Goal: Task Accomplishment & Management: Use online tool/utility

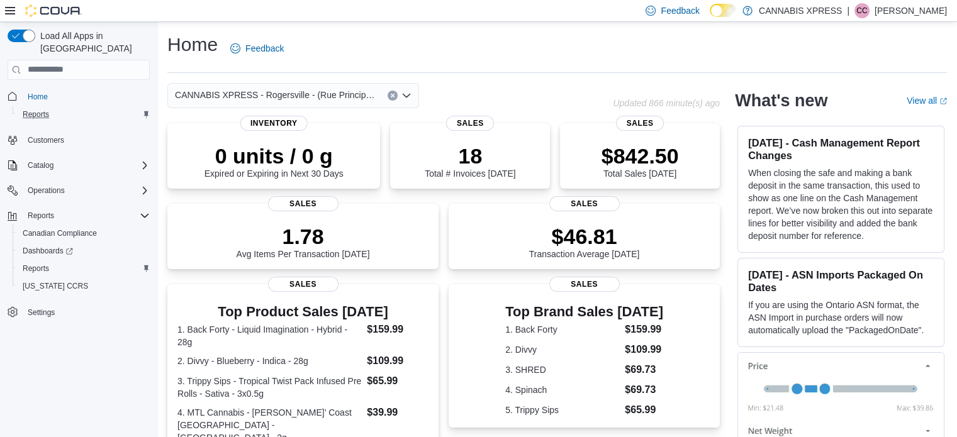
click at [89, 107] on div "Reports" at bounding box center [84, 114] width 132 height 15
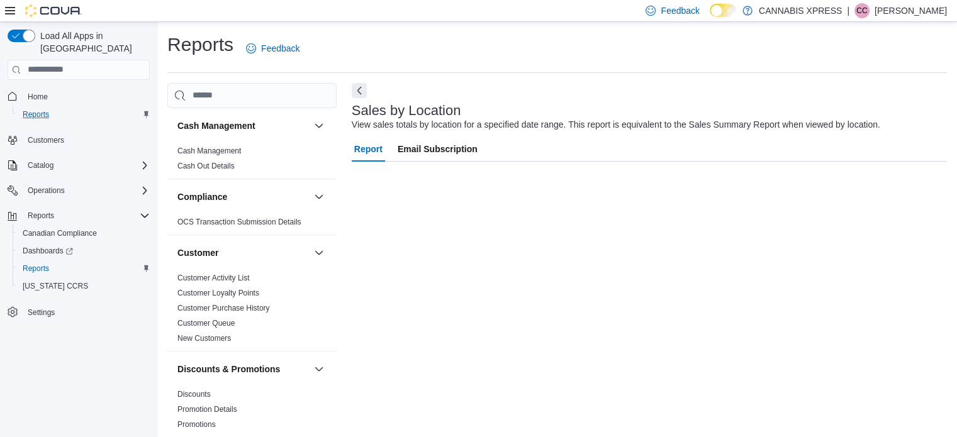
scroll to position [8, 0]
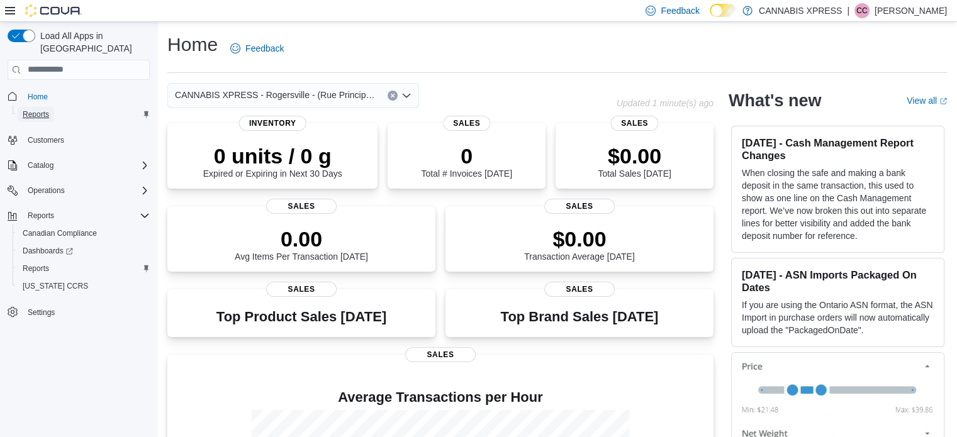
click at [44, 110] on span "Reports" at bounding box center [36, 115] width 26 height 10
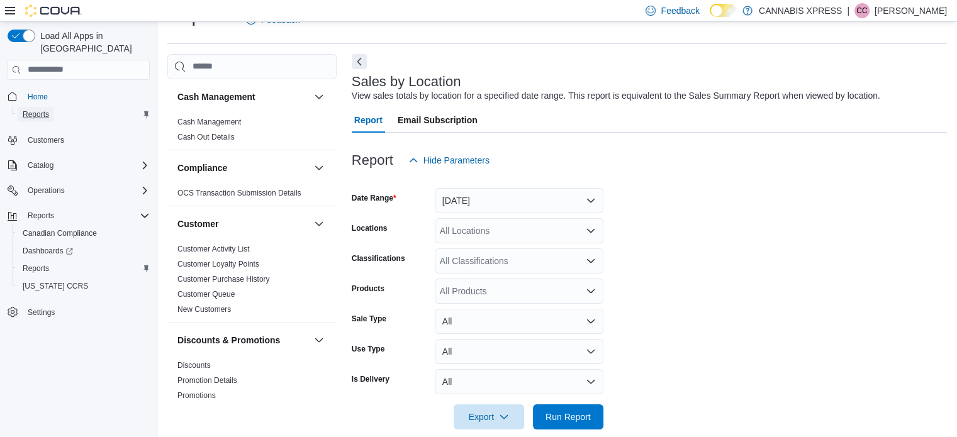
scroll to position [46, 0]
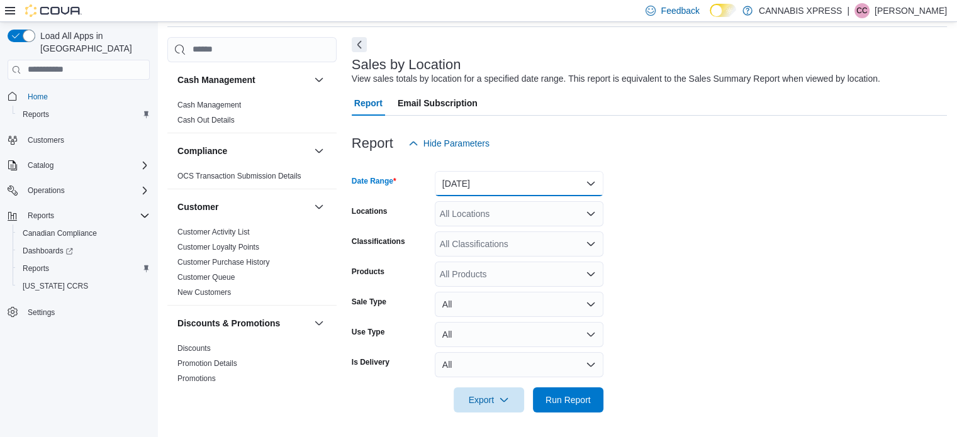
click at [592, 181] on button "[DATE]" at bounding box center [519, 183] width 169 height 25
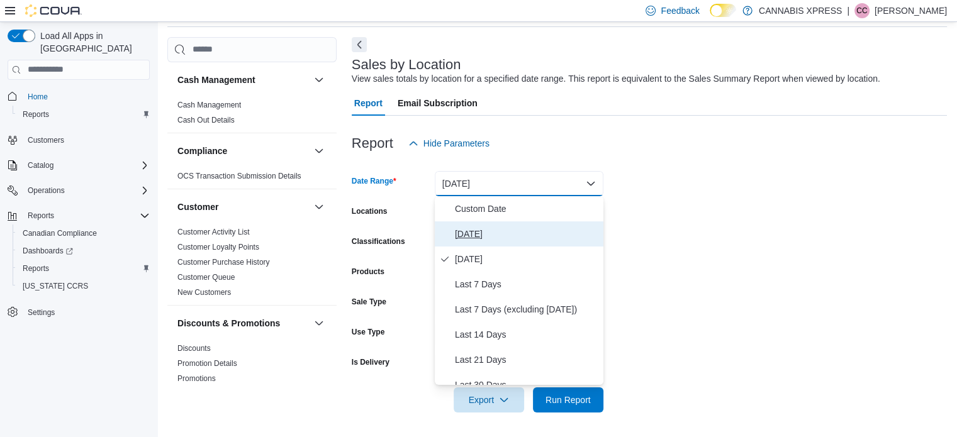
click at [471, 234] on span "Today" at bounding box center [527, 234] width 144 height 15
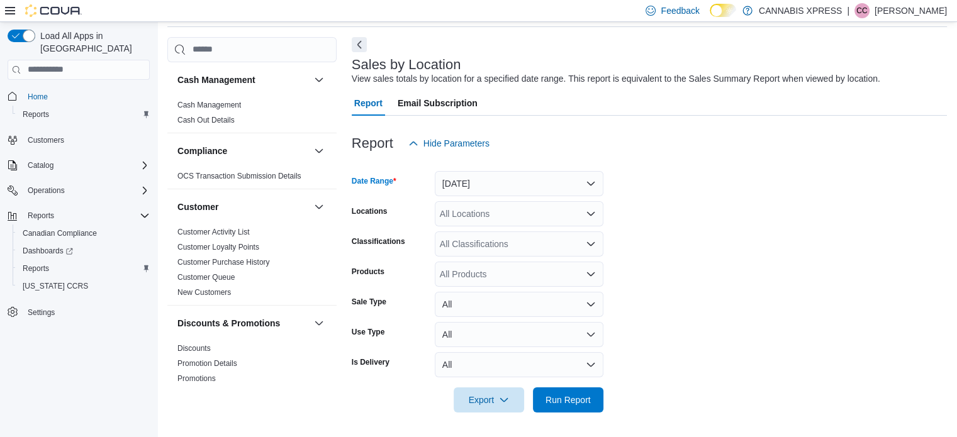
click at [587, 209] on icon "Open list of options" at bounding box center [591, 214] width 10 height 10
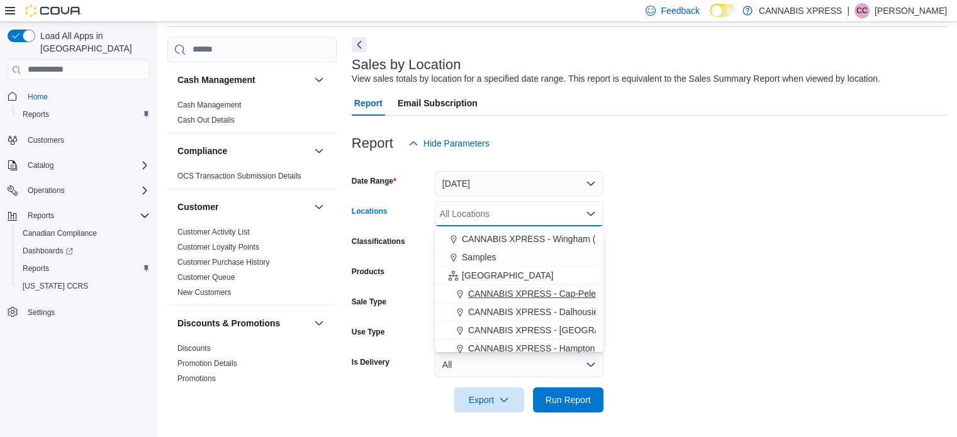
scroll to position [312, 0]
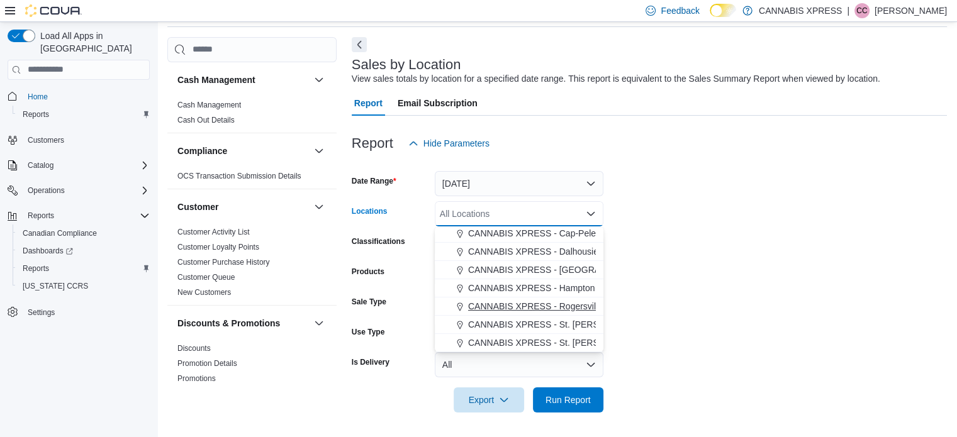
click at [536, 301] on span "CANNABIS XPRESS - Rogersville - (Rue Principale)" at bounding box center [571, 306] width 206 height 13
click at [642, 256] on form "Date Range Today Locations CANNABIS XPRESS - Rogersville - (Rue Principale) Com…" at bounding box center [649, 284] width 595 height 257
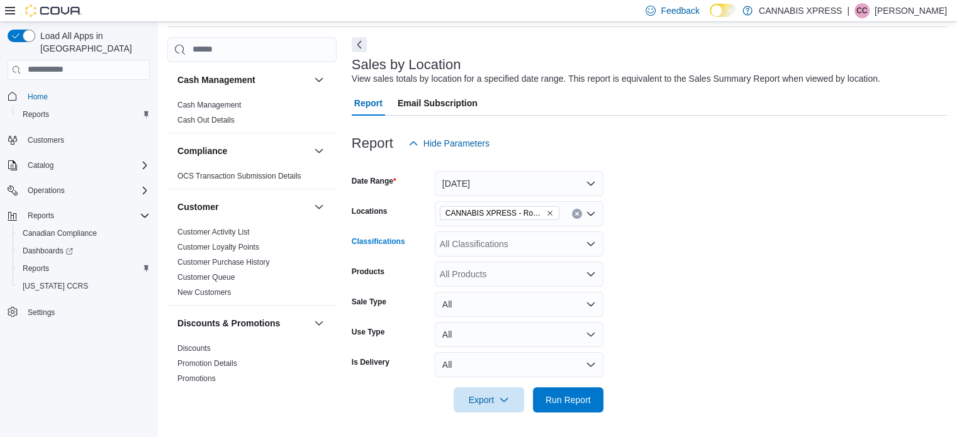
click at [588, 249] on div "All Classifications" at bounding box center [519, 244] width 169 height 25
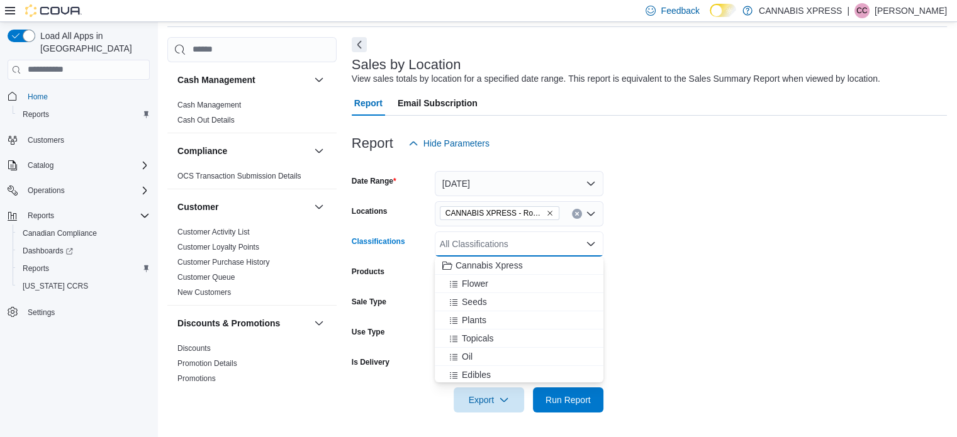
click at [639, 274] on form "Date Range Today Locations CANNABIS XPRESS - Rogersville - (Rue Principale) Cla…" at bounding box center [649, 284] width 595 height 257
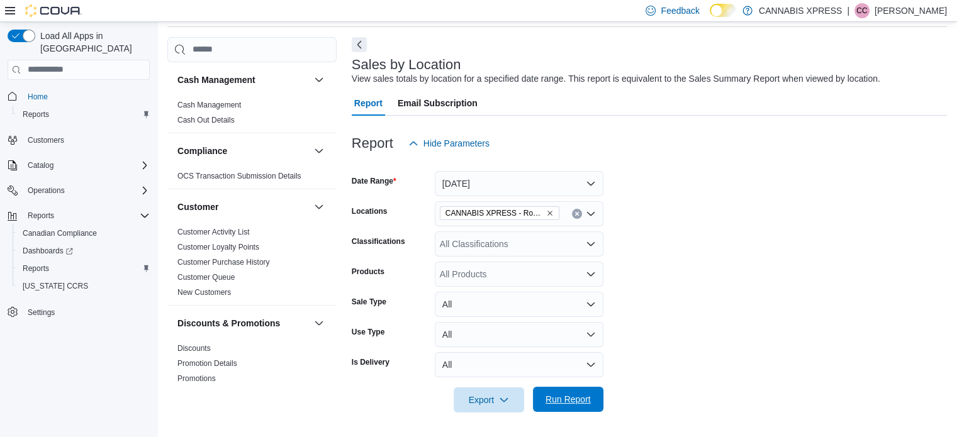
click at [578, 398] on span "Run Report" at bounding box center [568, 399] width 45 height 13
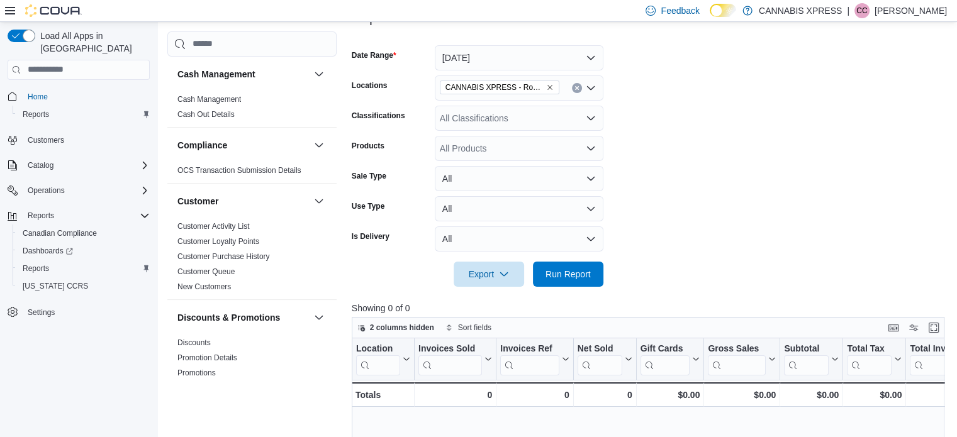
scroll to position [298, 0]
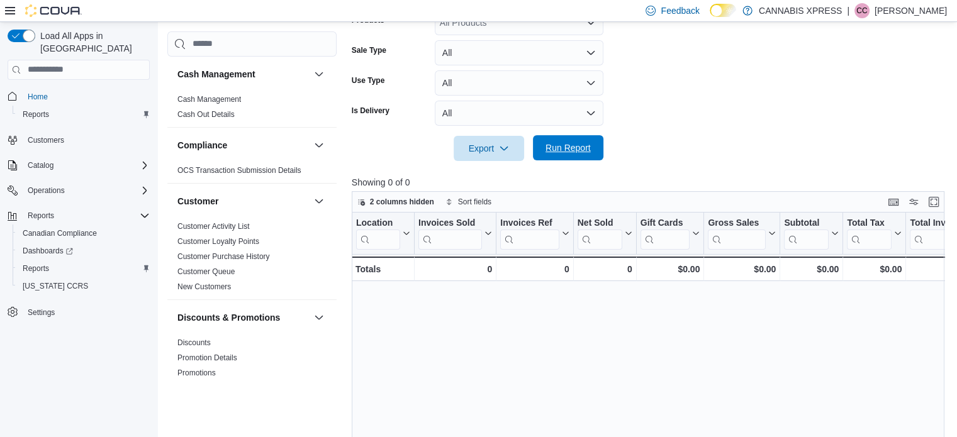
click at [579, 145] on span "Run Report" at bounding box center [568, 148] width 45 height 13
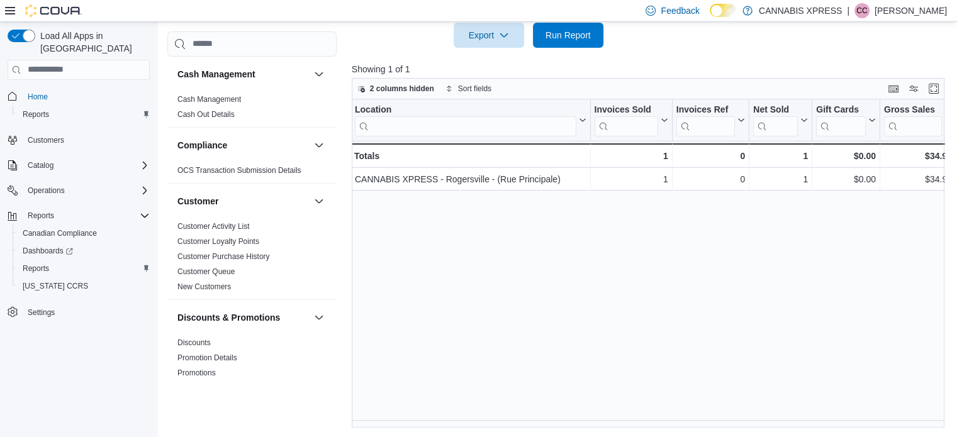
scroll to position [0, 0]
click at [403, 85] on span "2 columns hidden" at bounding box center [402, 89] width 64 height 10
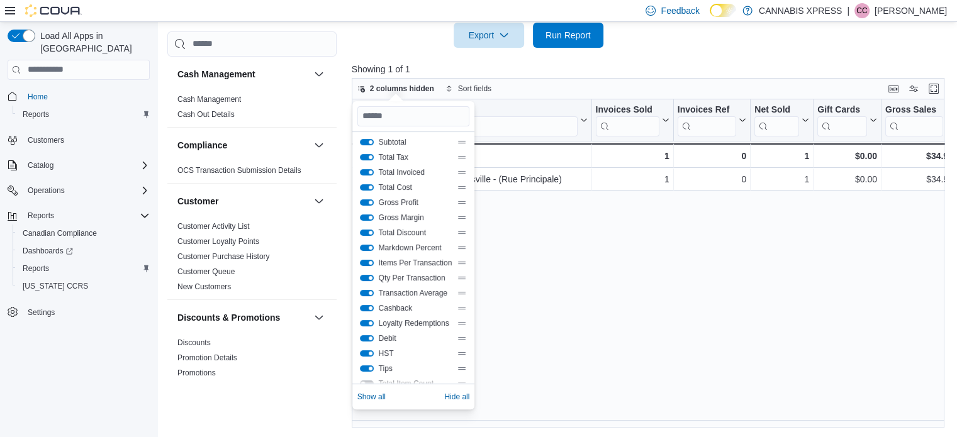
scroll to position [121, 0]
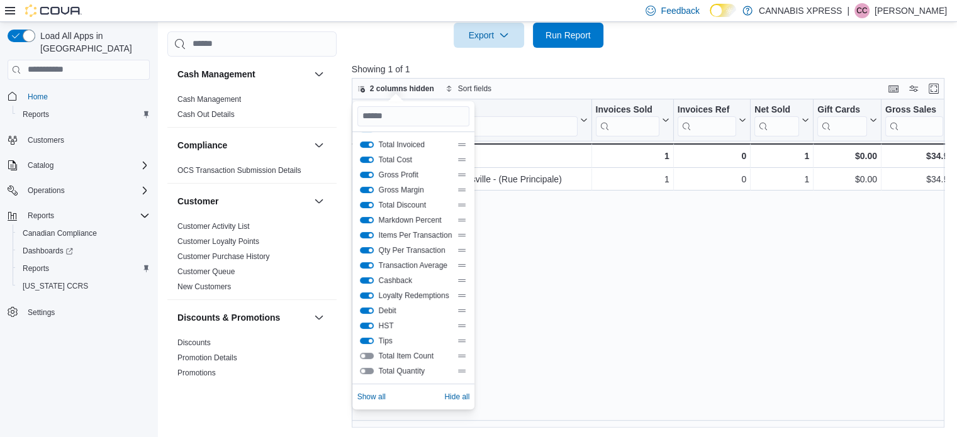
click at [372, 339] on button "Tips" at bounding box center [367, 341] width 14 height 6
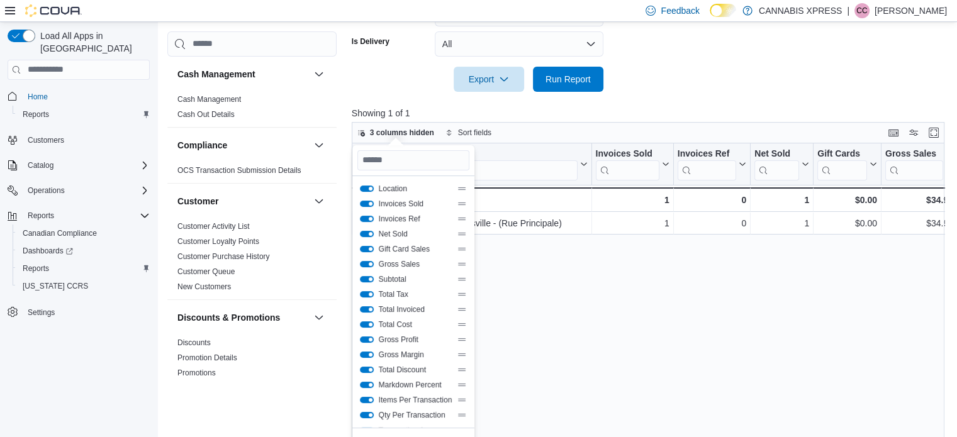
scroll to position [348, 0]
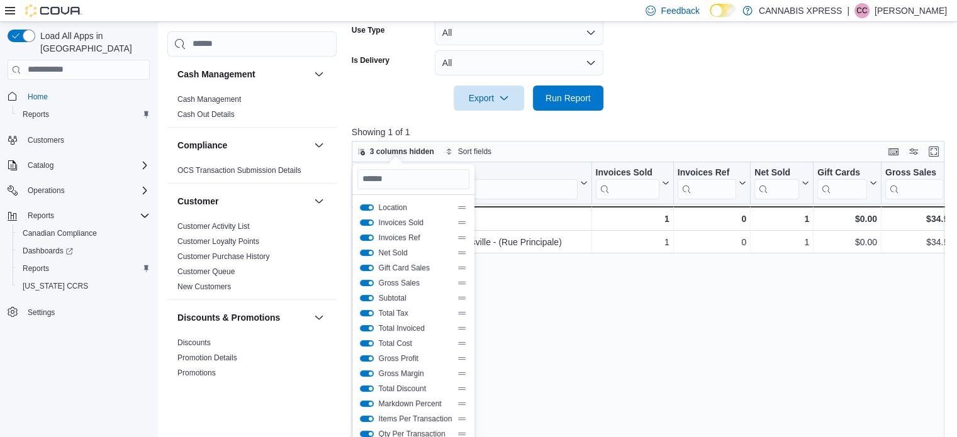
click at [551, 301] on div "Location Click to view column header actions Invoices Sold Click to view column…" at bounding box center [651, 326] width 599 height 329
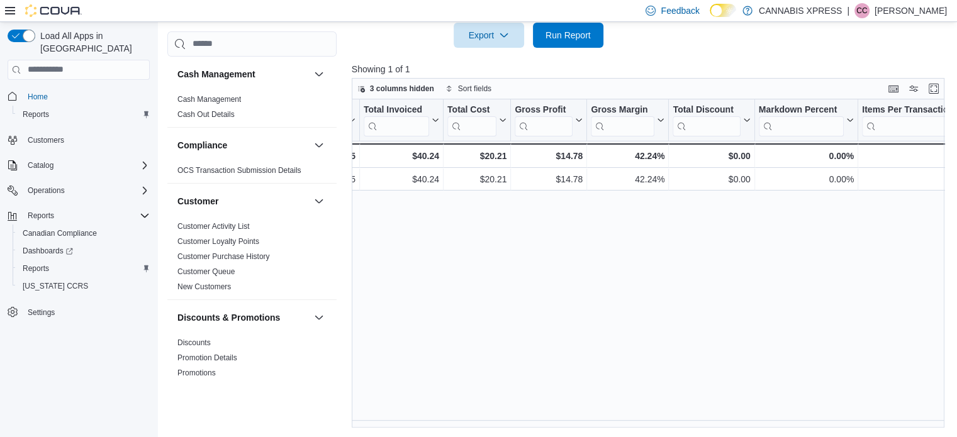
scroll to position [0, 701]
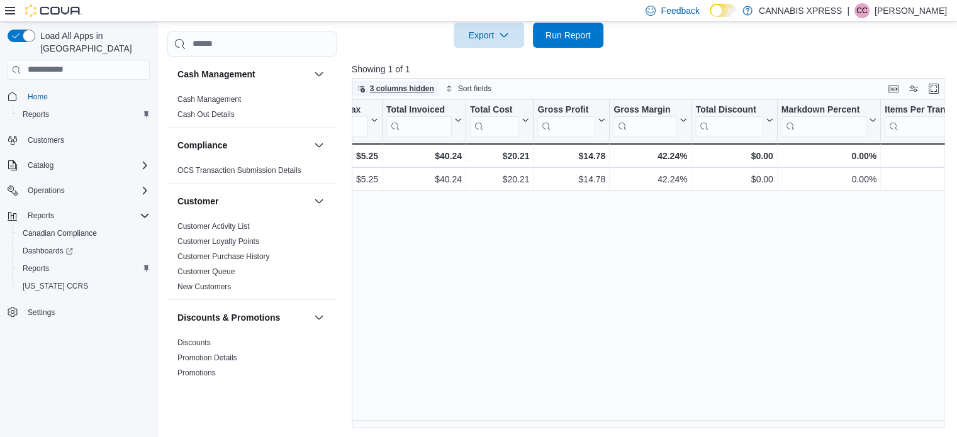
click at [399, 86] on span "3 columns hidden" at bounding box center [402, 89] width 64 height 10
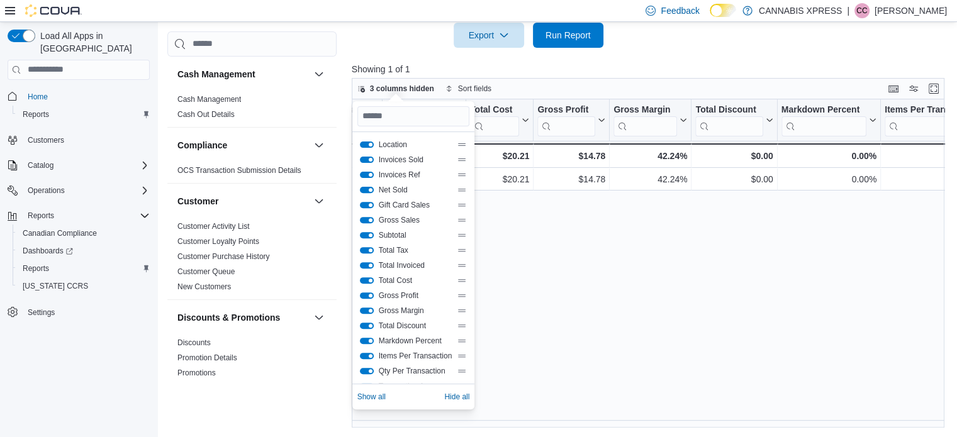
click at [365, 338] on button "Markdown Percent" at bounding box center [367, 341] width 14 height 6
click at [371, 310] on button "Gross Margin" at bounding box center [367, 311] width 14 height 6
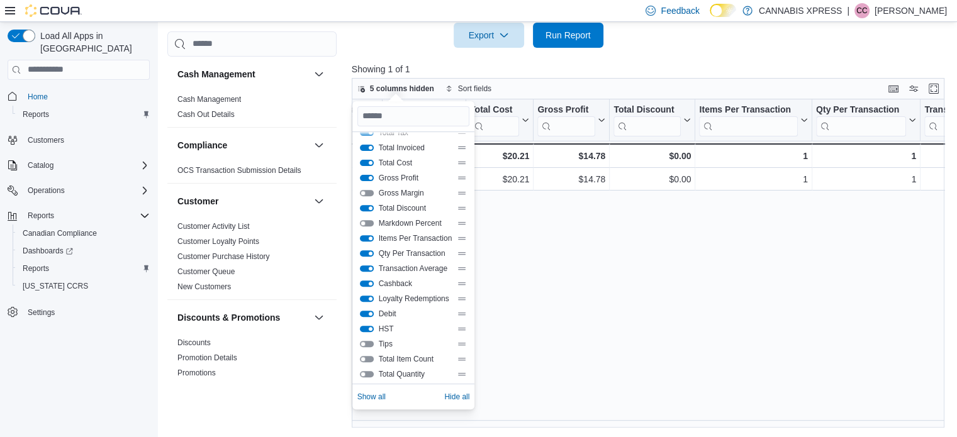
scroll to position [121, 0]
click at [541, 293] on div "Location Click to view column header actions Invoices Sold Click to view column…" at bounding box center [651, 263] width 599 height 329
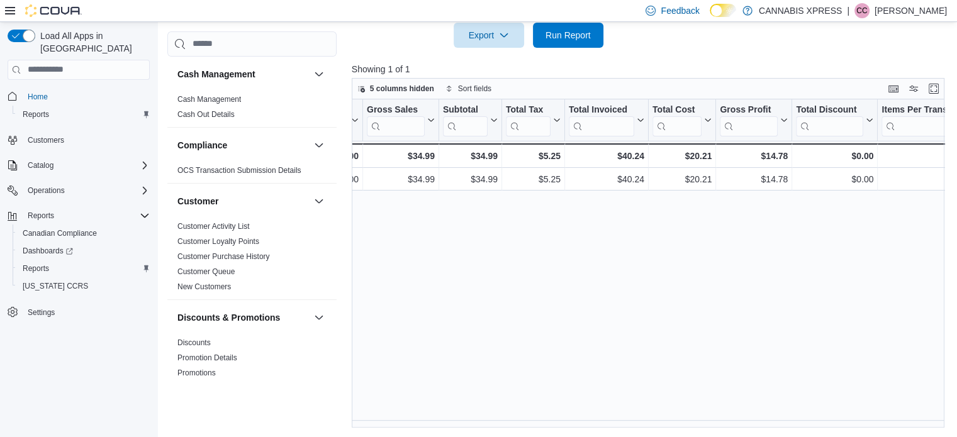
scroll to position [0, 604]
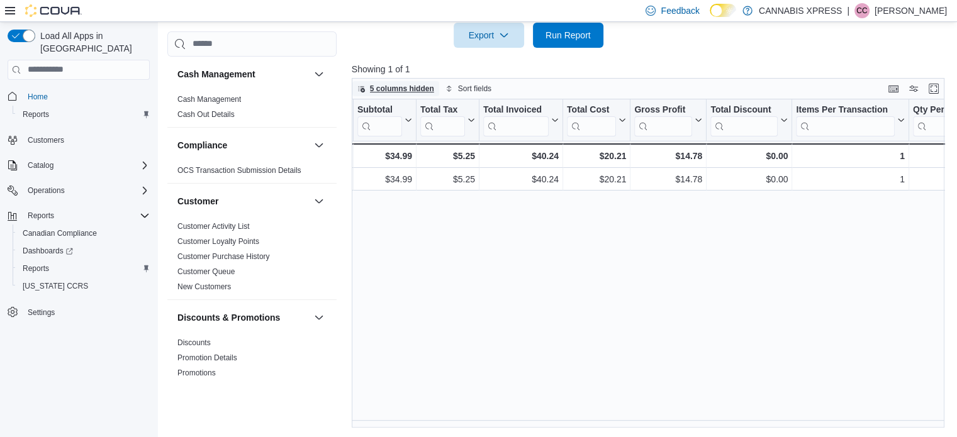
click at [396, 87] on span "5 columns hidden" at bounding box center [402, 89] width 64 height 10
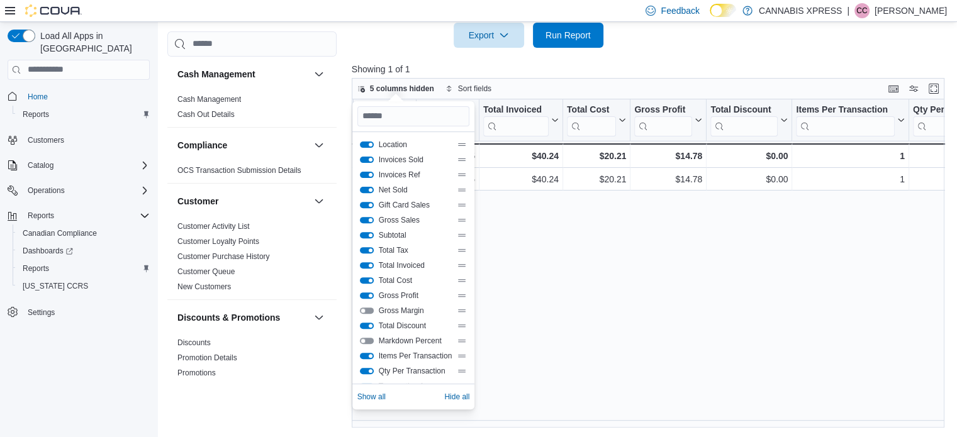
click at [373, 219] on button "Gross Sales" at bounding box center [367, 220] width 14 height 6
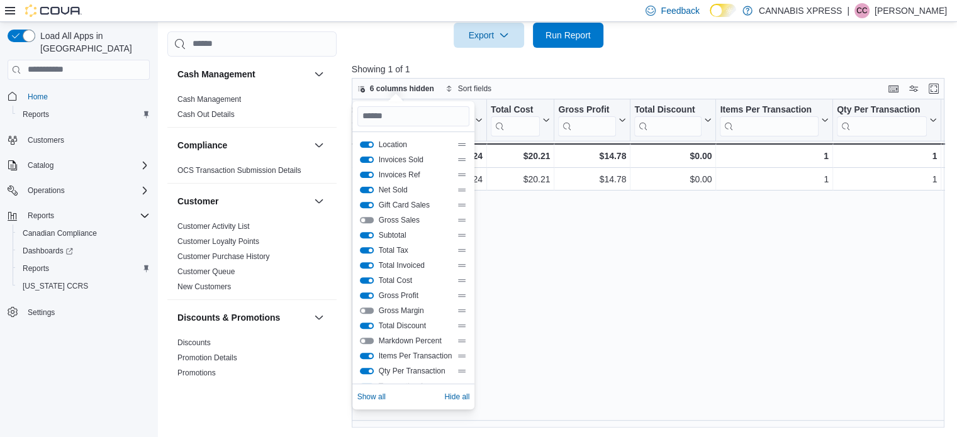
click at [501, 256] on div "Location Click to view column header actions Invoices Sold Click to view column…" at bounding box center [651, 263] width 599 height 329
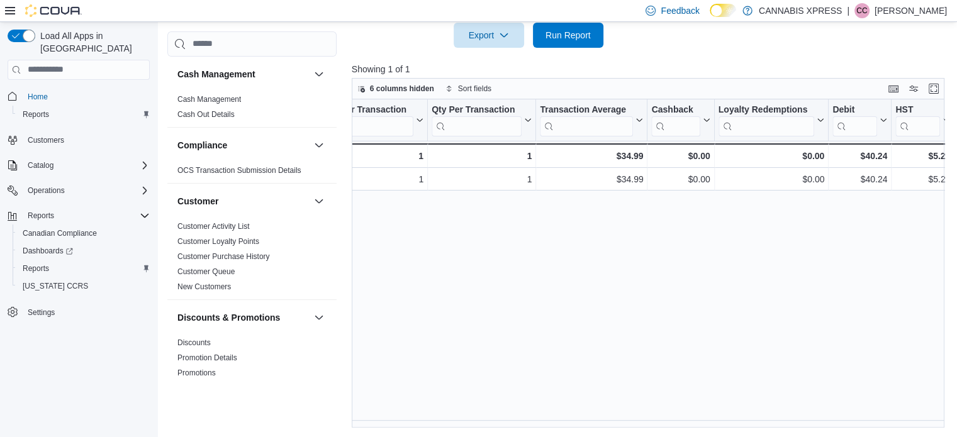
scroll to position [0, 1013]
click at [405, 87] on span "6 columns hidden" at bounding box center [402, 89] width 64 height 10
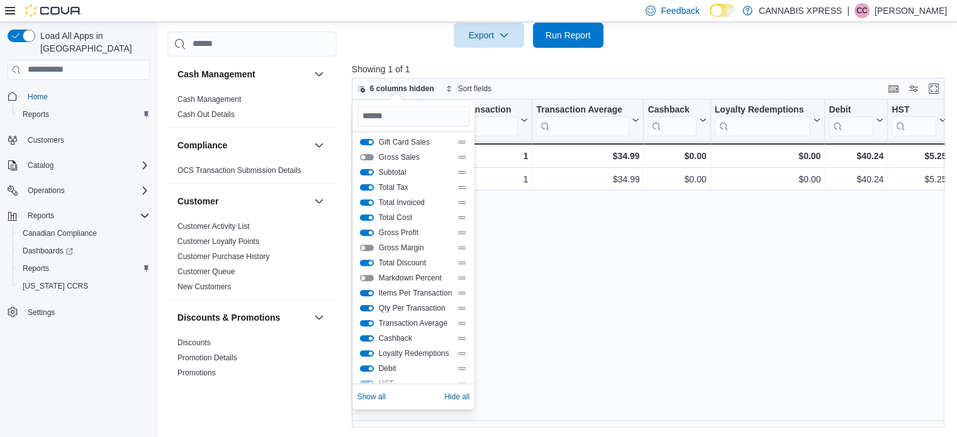
scroll to position [121, 0]
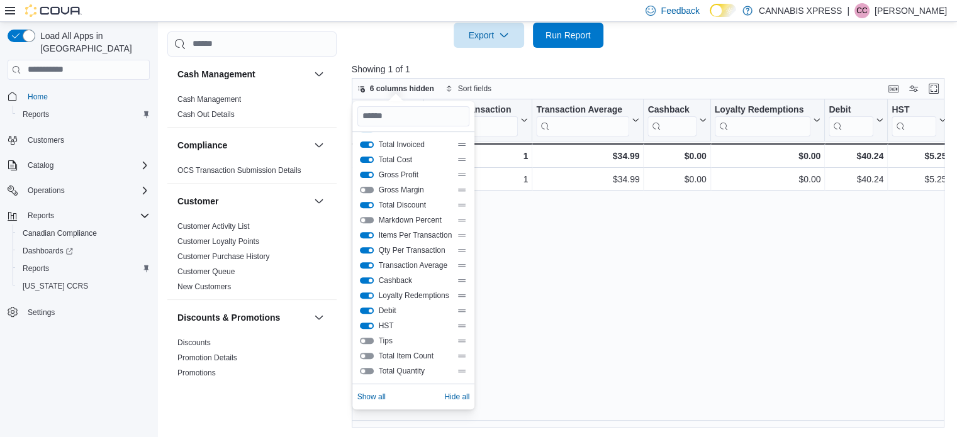
click at [370, 295] on button "Loyalty Redemptions" at bounding box center [367, 296] width 14 height 6
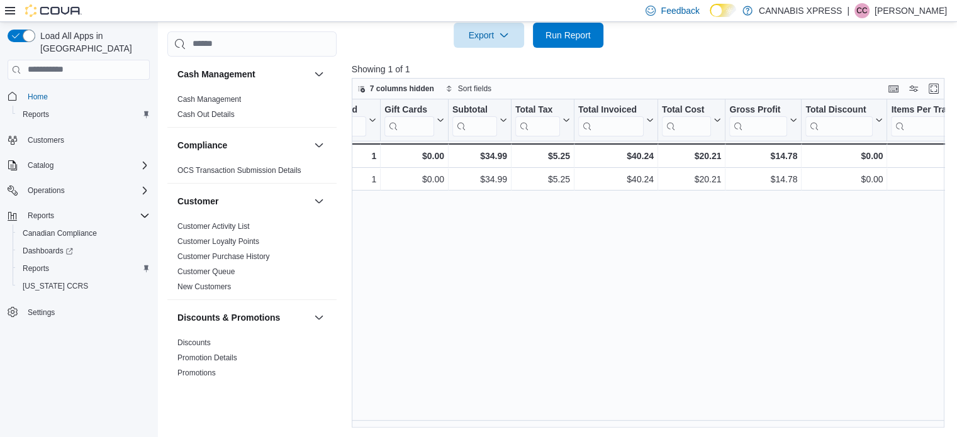
scroll to position [0, 471]
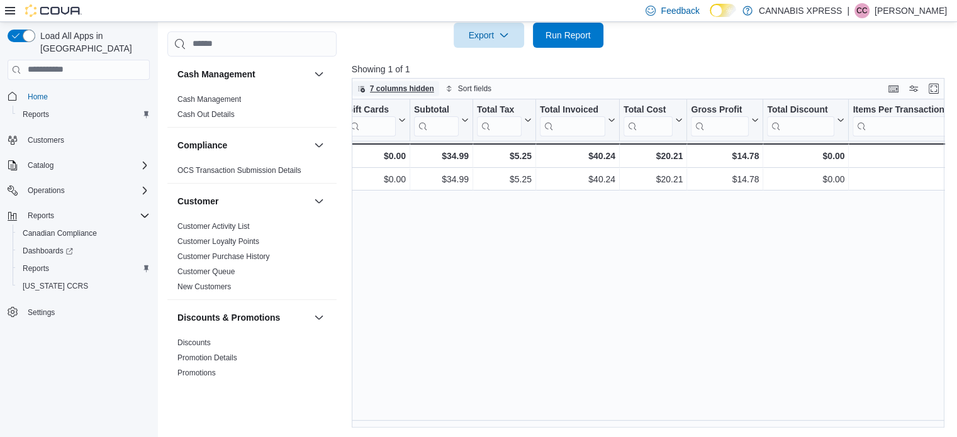
click at [408, 86] on span "7 columns hidden" at bounding box center [402, 89] width 64 height 10
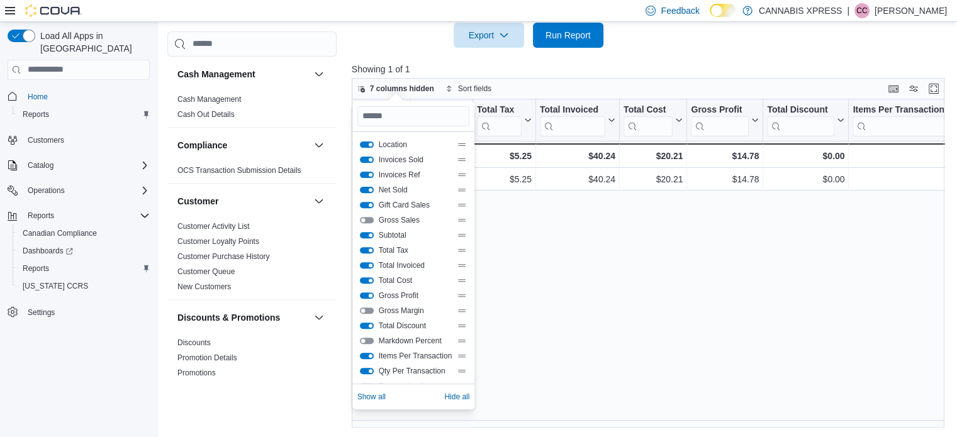
click at [366, 293] on button "Gross Profit" at bounding box center [367, 296] width 14 height 6
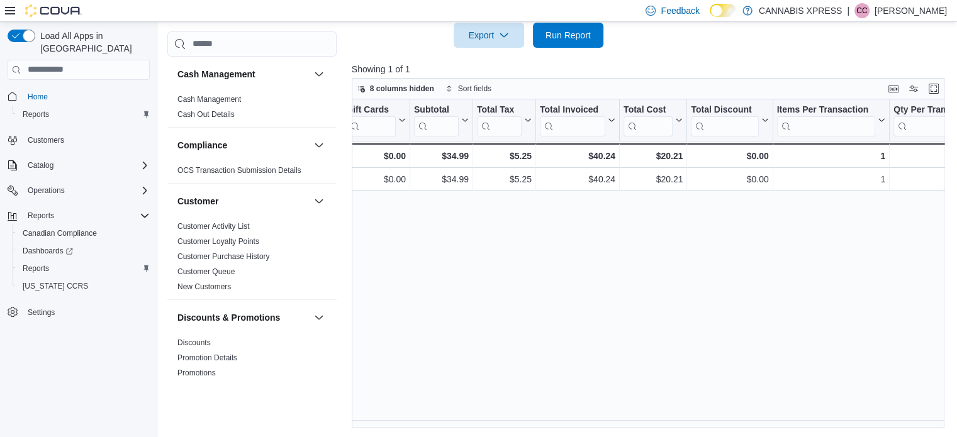
click at [755, 257] on div "Location Click to view column header actions Invoices Sold Click to view column…" at bounding box center [651, 263] width 599 height 329
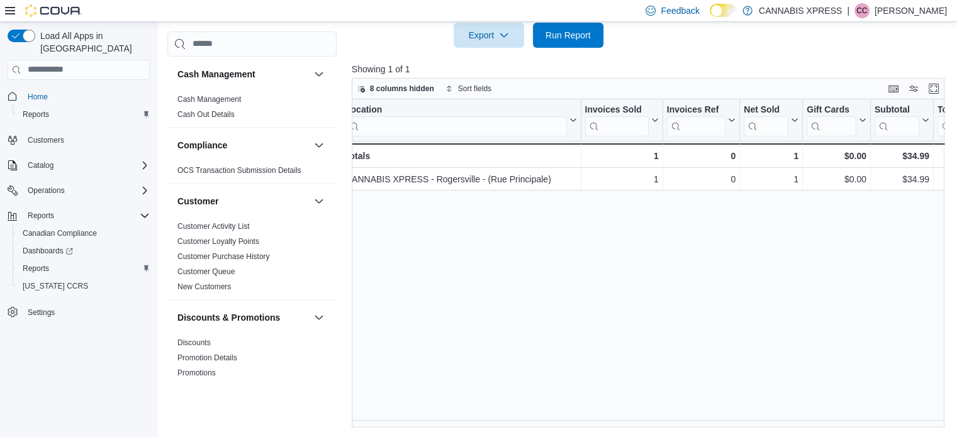
scroll to position [0, 0]
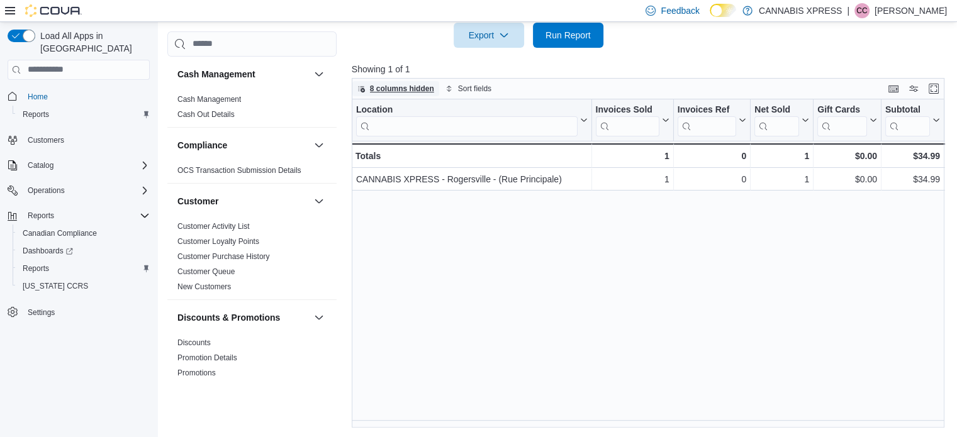
click at [427, 88] on span "8 columns hidden" at bounding box center [402, 89] width 64 height 10
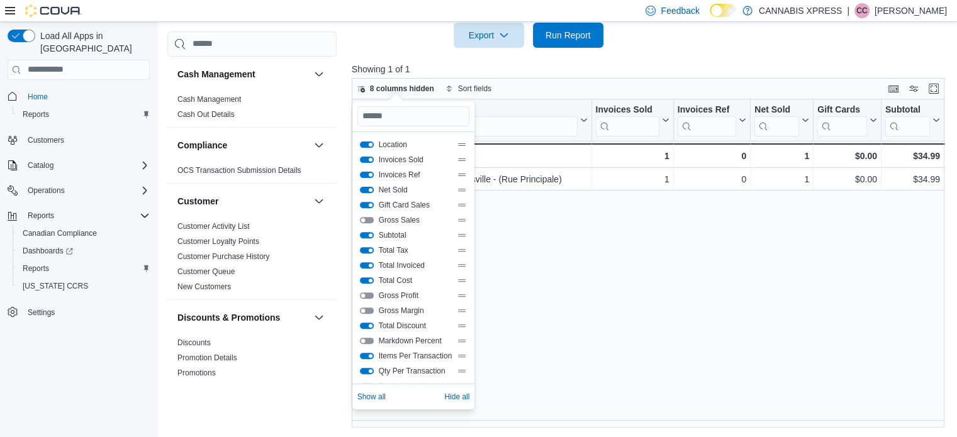
click at [368, 145] on button "Location" at bounding box center [367, 145] width 14 height 6
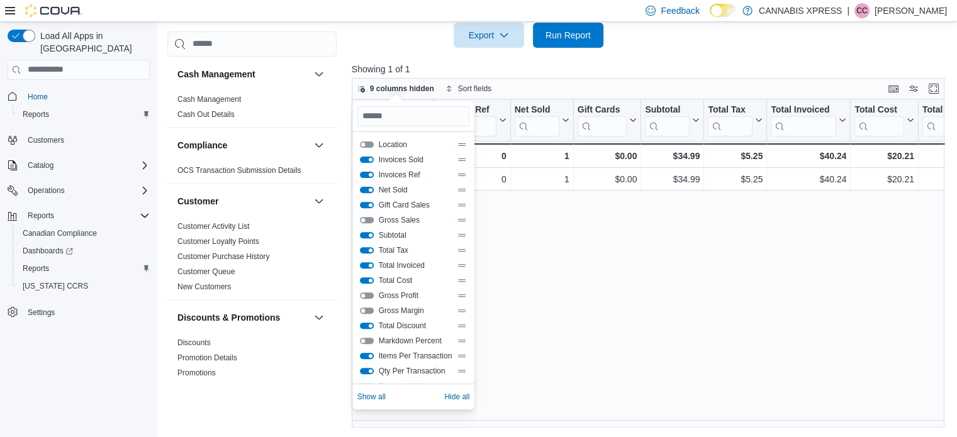
click at [599, 266] on div "Invoices Sold Click to view column header actions Invoices Ref Click to view co…" at bounding box center [651, 263] width 599 height 329
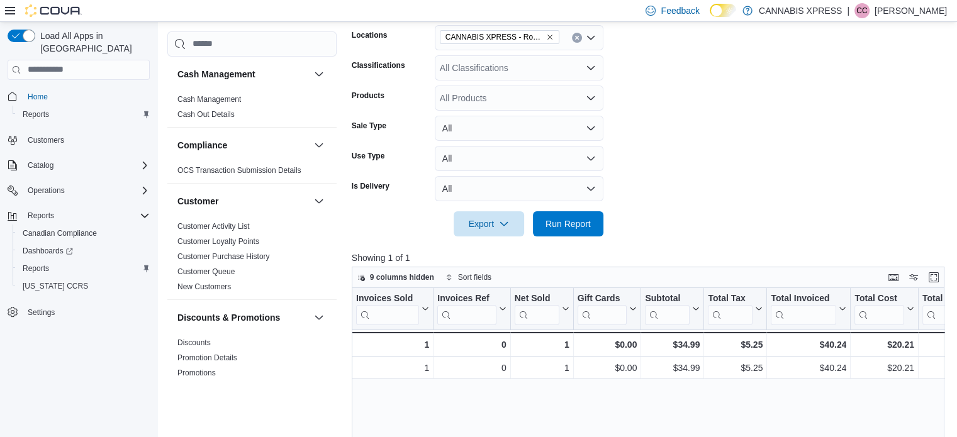
scroll to position [285, 0]
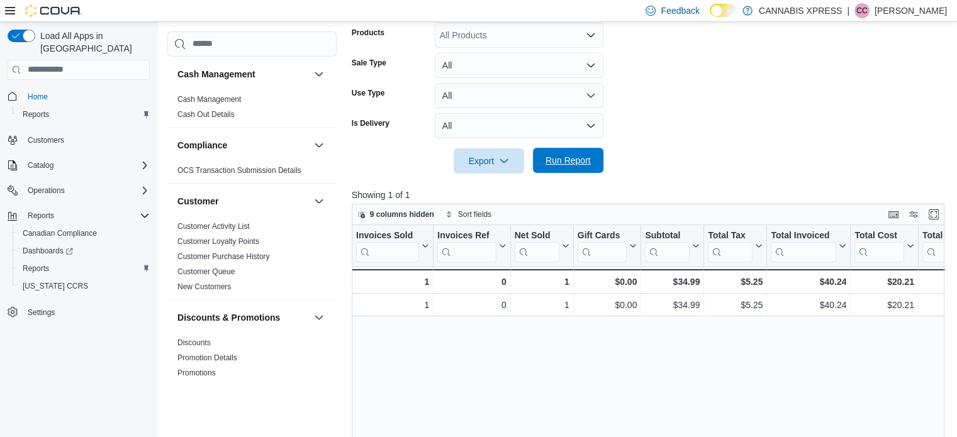
click at [560, 157] on span "Run Report" at bounding box center [568, 160] width 45 height 13
click at [398, 213] on span "9 columns hidden" at bounding box center [402, 215] width 64 height 10
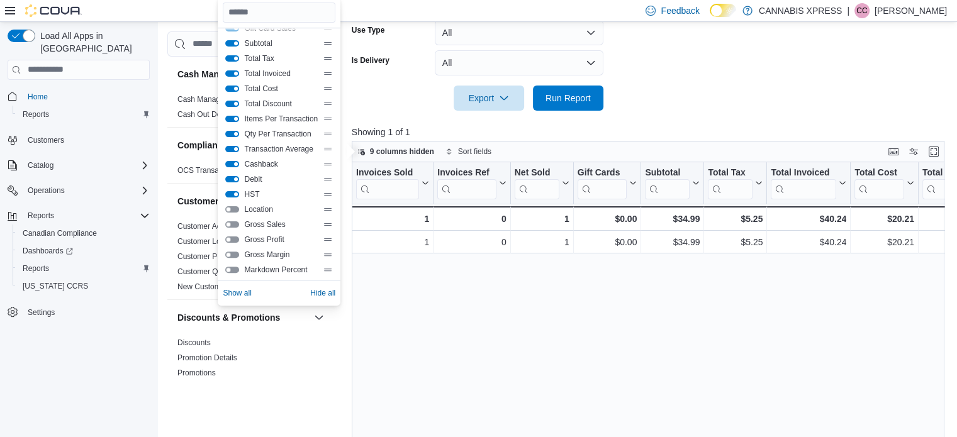
scroll to position [0, 0]
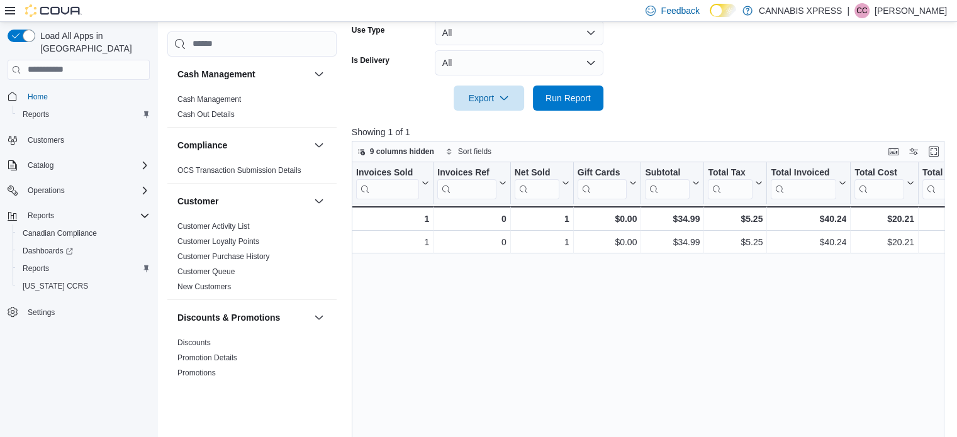
click at [448, 308] on div "Invoices Sold Click to view column header actions Invoices Ref Click to view co…" at bounding box center [651, 326] width 599 height 329
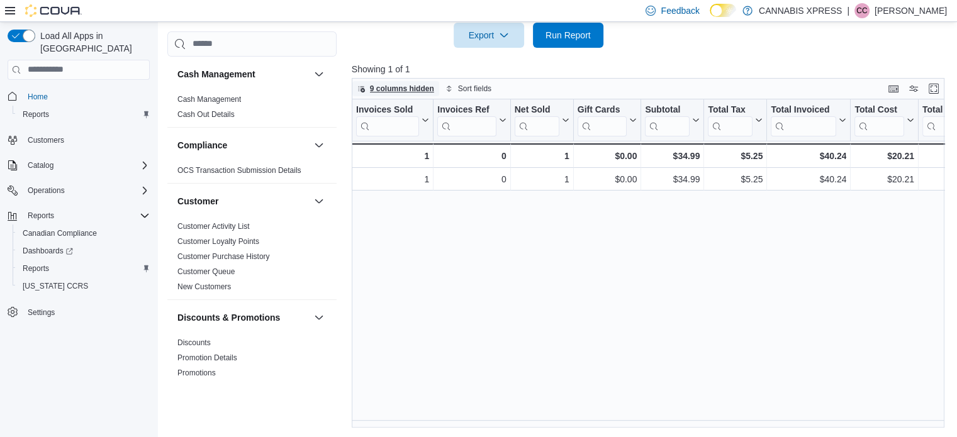
click at [425, 90] on span "9 columns hidden" at bounding box center [402, 89] width 64 height 10
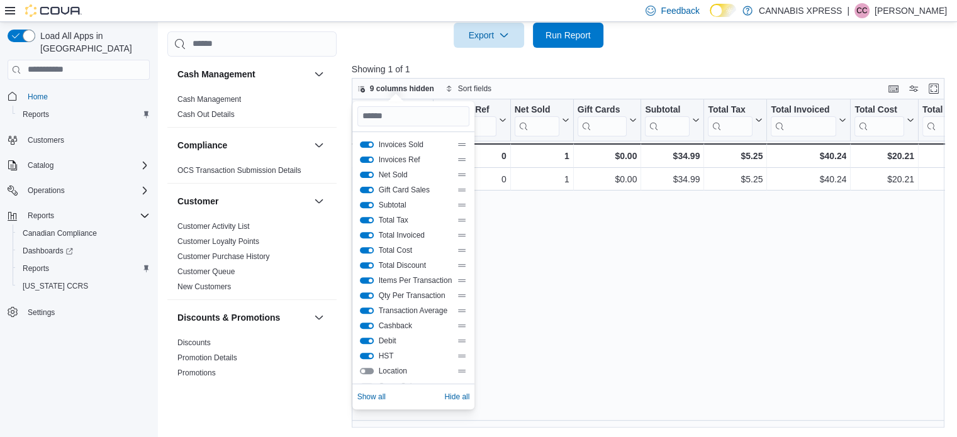
click at [366, 249] on button "Total Cost" at bounding box center [367, 250] width 14 height 6
click at [584, 271] on div "Invoices Sold Click to view column header actions Invoices Ref Click to view co…" at bounding box center [651, 263] width 599 height 329
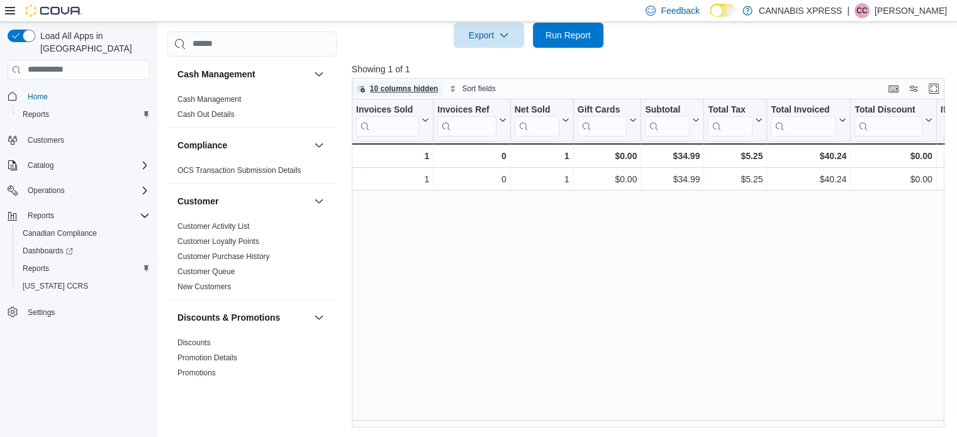
click at [400, 87] on span "10 columns hidden" at bounding box center [404, 89] width 69 height 10
click at [680, 225] on div "Invoices Sold Click to view column header actions Invoices Ref Click to view co…" at bounding box center [651, 263] width 599 height 329
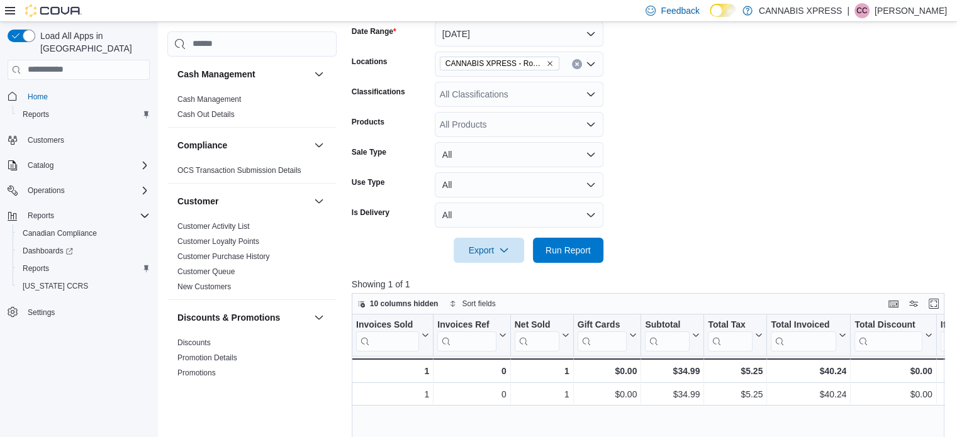
scroll to position [222, 0]
